Goal: Task Accomplishment & Management: Manage account settings

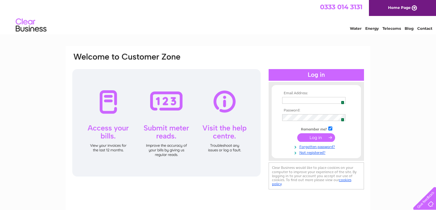
type input "[EMAIL_ADDRESS][DOMAIN_NAME]"
click at [342, 100] on img at bounding box center [340, 100] width 5 height 5
click at [320, 139] on input "submit" at bounding box center [316, 137] width 38 height 9
